Goal: Find specific page/section: Find specific page/section

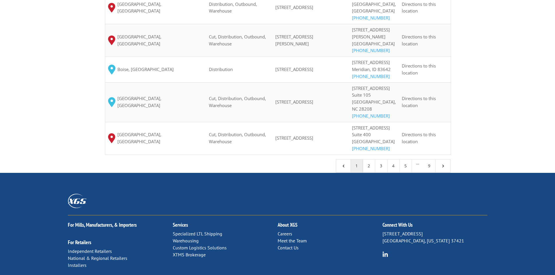
scroll to position [652, 0]
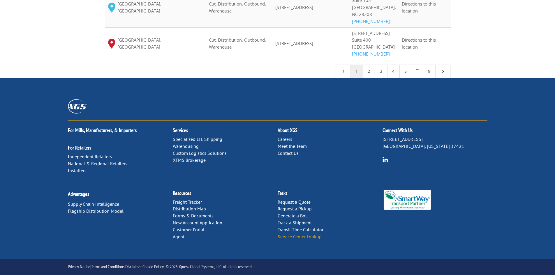
click at [305, 237] on link "Service Center Lookup" at bounding box center [300, 237] width 44 height 6
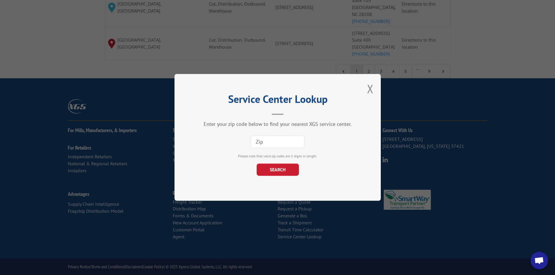
click at [276, 147] on input at bounding box center [278, 142] width 54 height 12
click at [260, 173] on button "SEARCH" at bounding box center [277, 170] width 42 height 12
click at [259, 138] on input at bounding box center [278, 142] width 54 height 12
paste input "63110"
type input "63110"
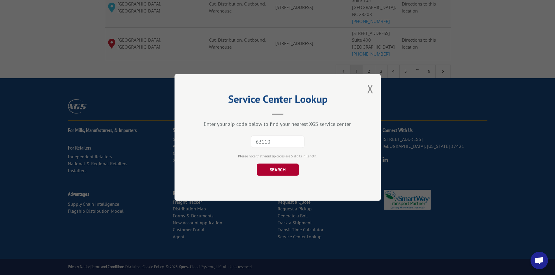
click at [262, 165] on button "SEARCH" at bounding box center [277, 170] width 42 height 12
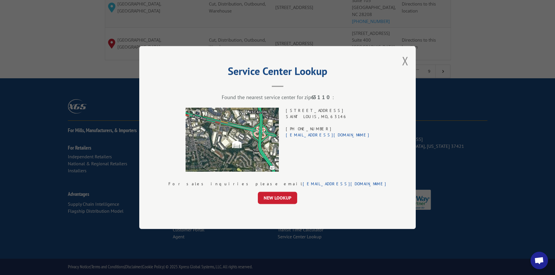
click at [316, 112] on div "[STREET_ADDRESS] (314) 895-9479 [EMAIL_ADDRESS][DOMAIN_NAME]" at bounding box center [328, 140] width 84 height 64
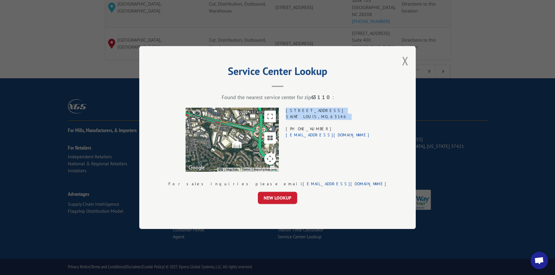
drag, startPoint x: 316, startPoint y: 112, endPoint x: 316, endPoint y: 116, distance: 4.7
click at [316, 116] on div "[STREET_ADDRESS] (314) 895-9479 [EMAIL_ADDRESS][DOMAIN_NAME]" at bounding box center [328, 140] width 84 height 64
copy div "[STREET_ADDRESS]"
